Goal: Information Seeking & Learning: Learn about a topic

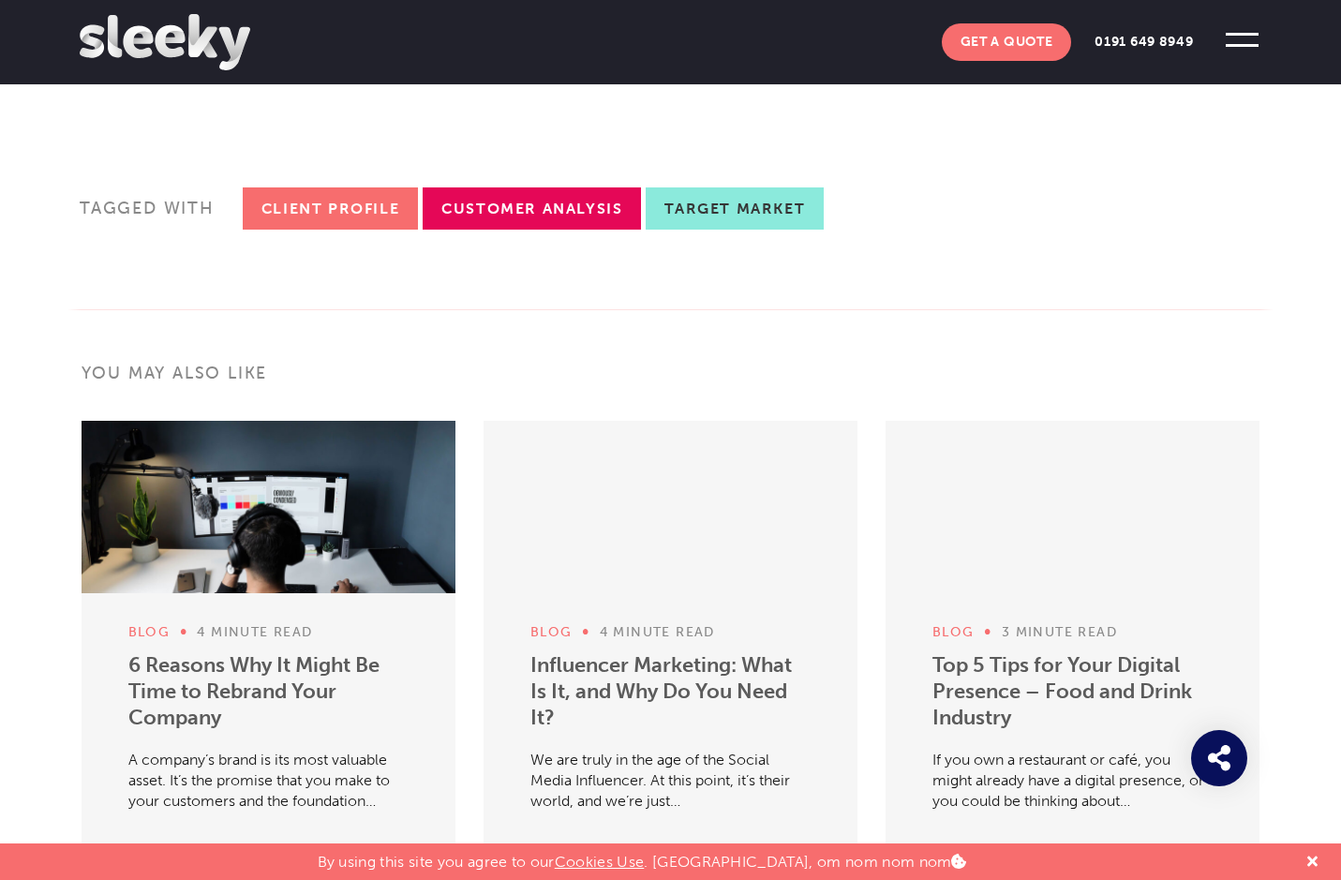
scroll to position [5064, 0]
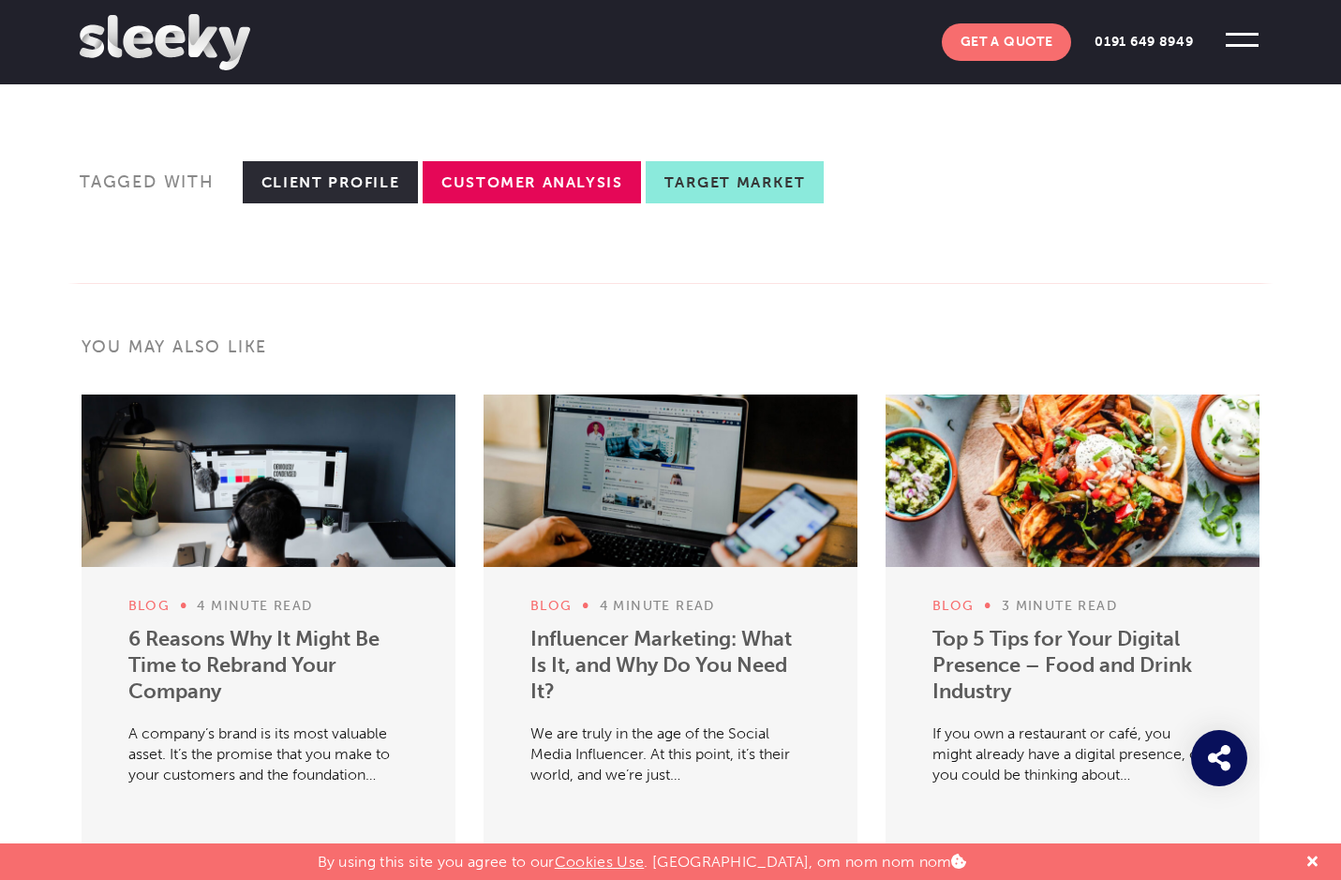
click at [313, 203] on link "Client Profile" at bounding box center [330, 182] width 175 height 42
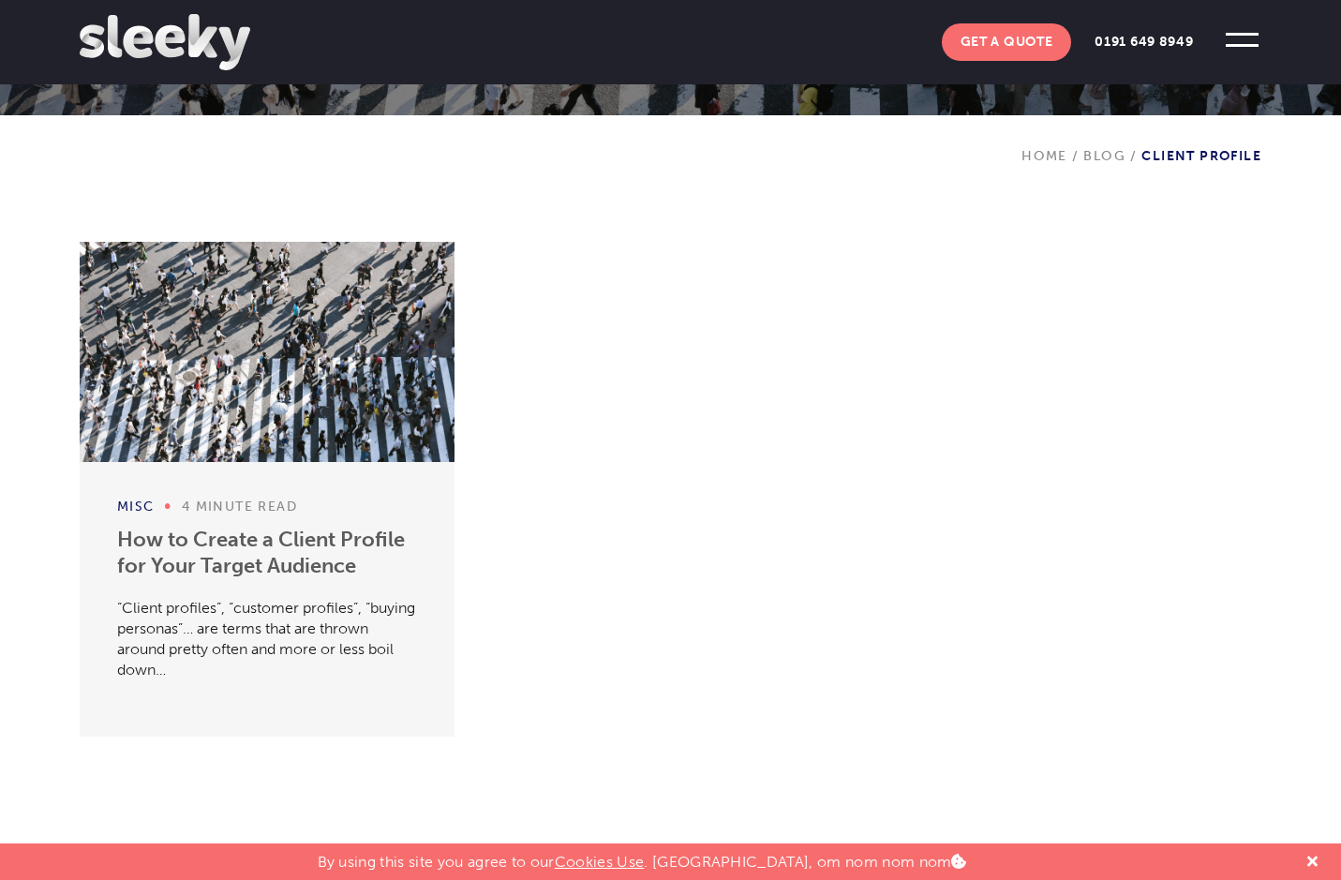
scroll to position [400, 1]
click at [174, 531] on link "How to Create a Client Profile for Your Target Audience" at bounding box center [261, 553] width 288 height 52
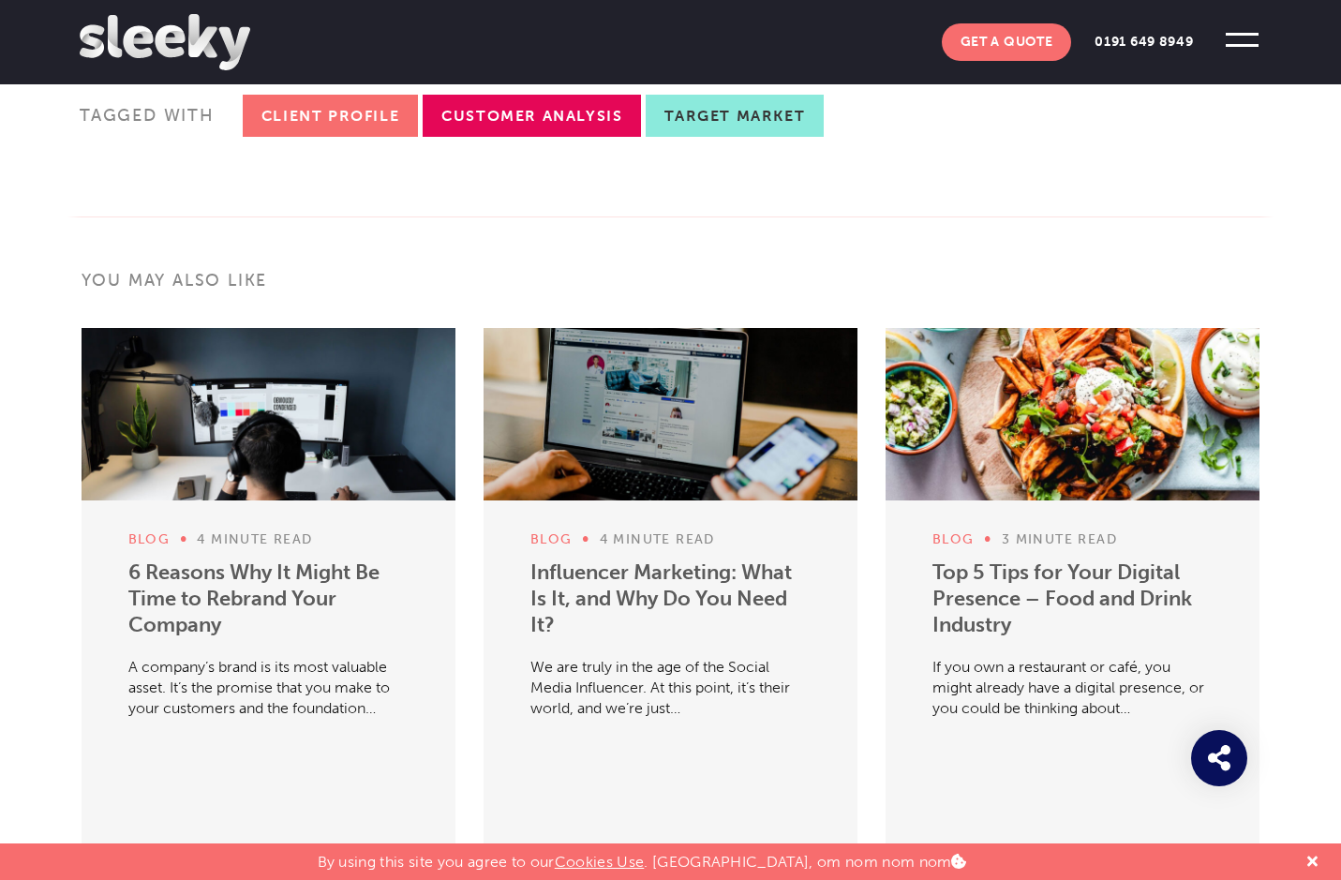
scroll to position [5152, 0]
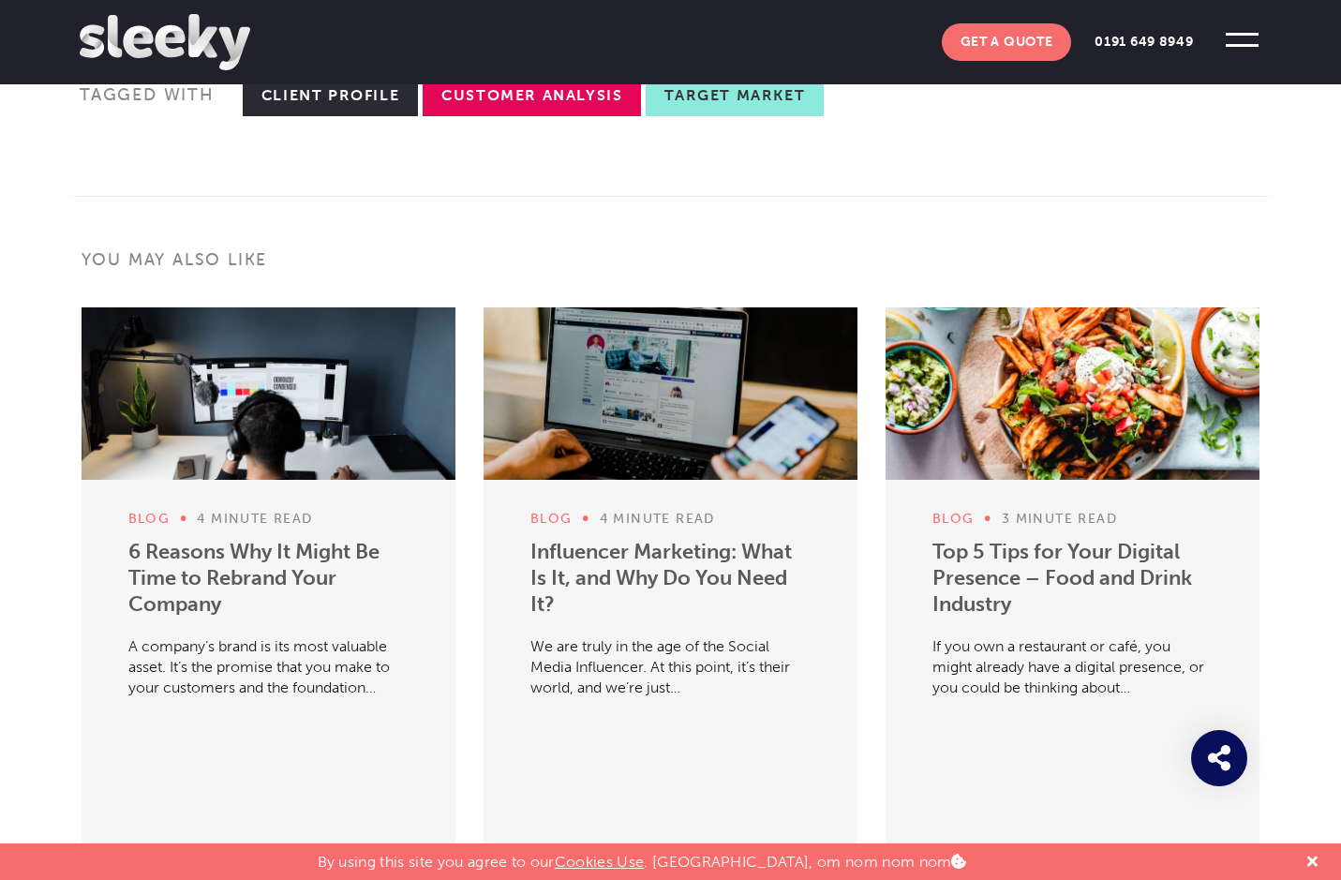
click at [296, 116] on link "Client Profile" at bounding box center [330, 95] width 175 height 42
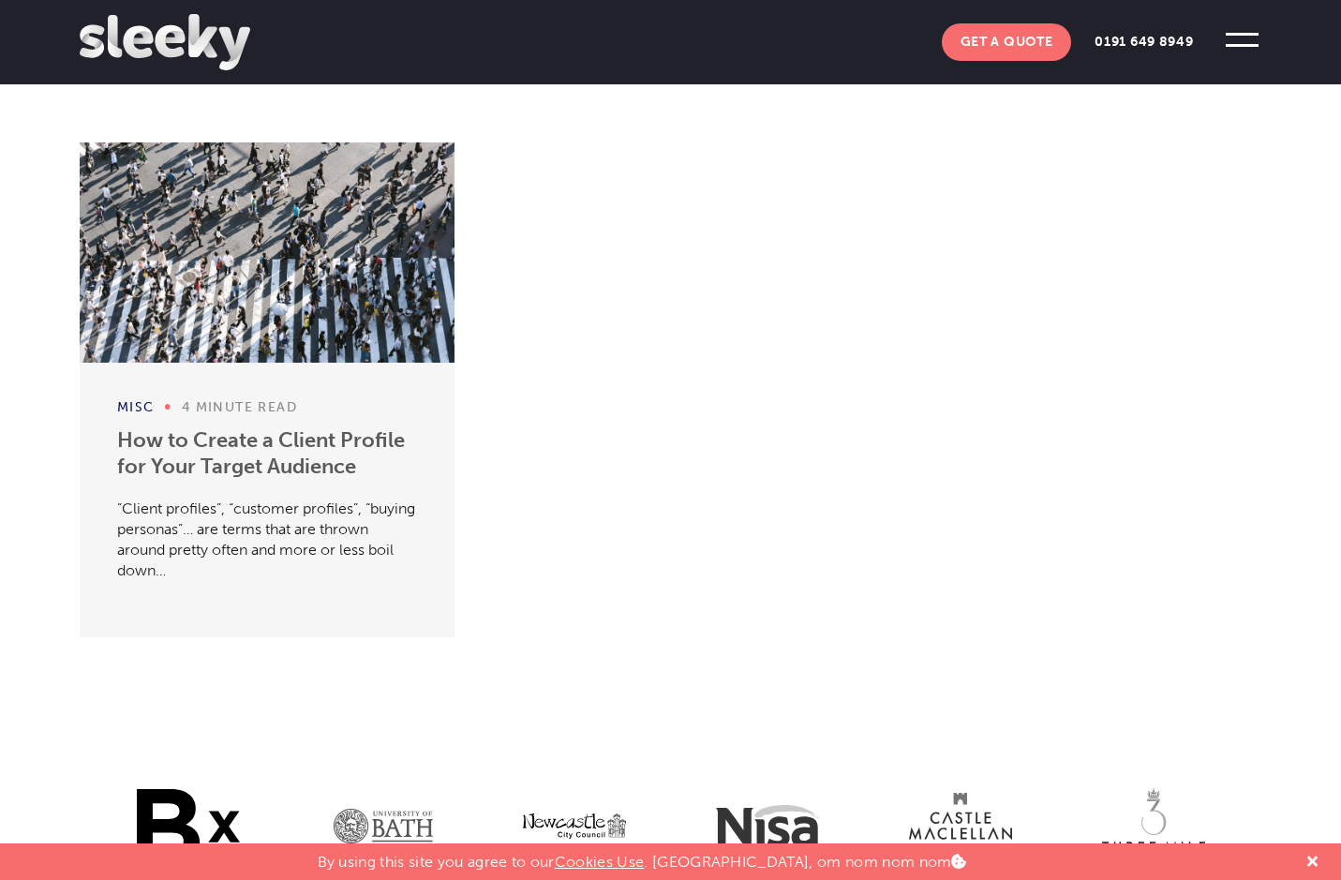
scroll to position [452, 0]
